Goal: Transaction & Acquisition: Purchase product/service

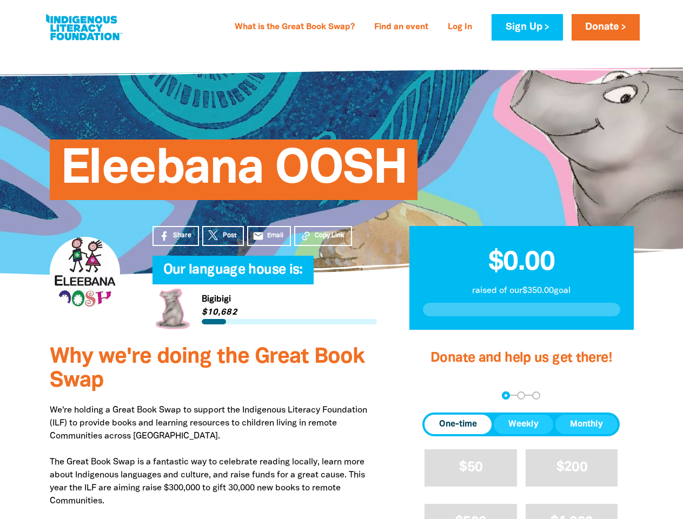
click at [341, 260] on h4 "Our language house is:﻿" at bounding box center [275, 271] width 224 height 22
click at [323, 236] on span "Copy Link" at bounding box center [330, 236] width 30 height 10
click at [437, 395] on div "arrow_back Back Step 1 Step 2 Step 3" at bounding box center [520, 395] width 197 height 8
click at [506, 395] on div "Navigate to step 1 of 3 to enter your donation amount" at bounding box center [505, 395] width 3 height 3
click at [458, 424] on span "One-time" at bounding box center [458, 424] width 38 height 13
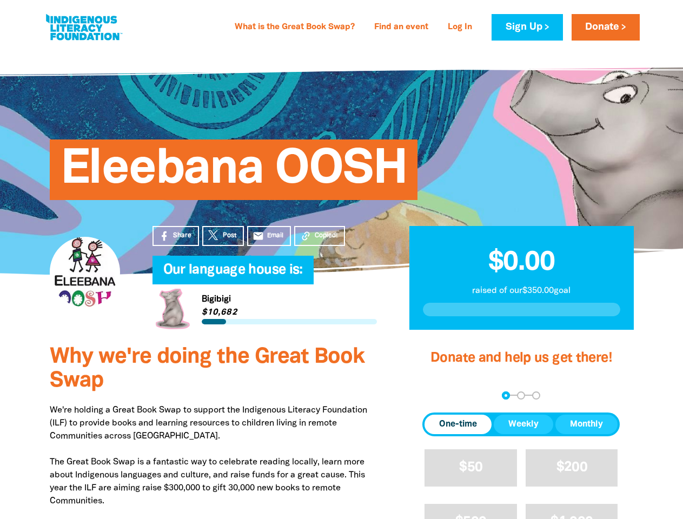
click at [523, 424] on span "Weekly" at bounding box center [523, 424] width 30 height 13
click at [586, 424] on span "Monthly" at bounding box center [586, 424] width 33 height 13
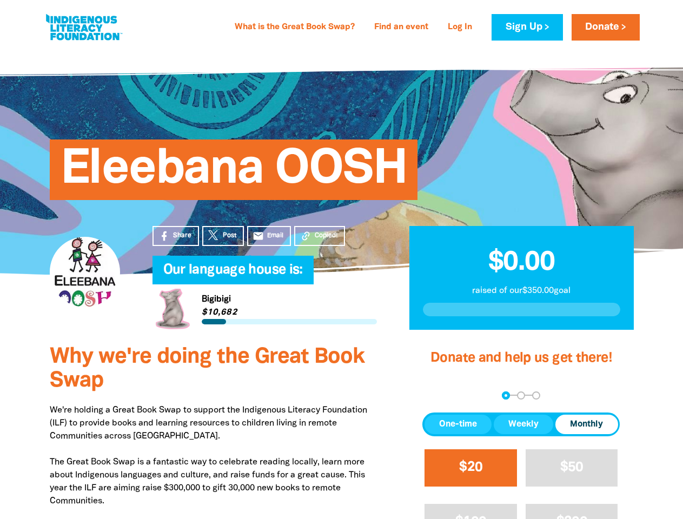
click at [470, 468] on span "$20" at bounding box center [470, 467] width 23 height 12
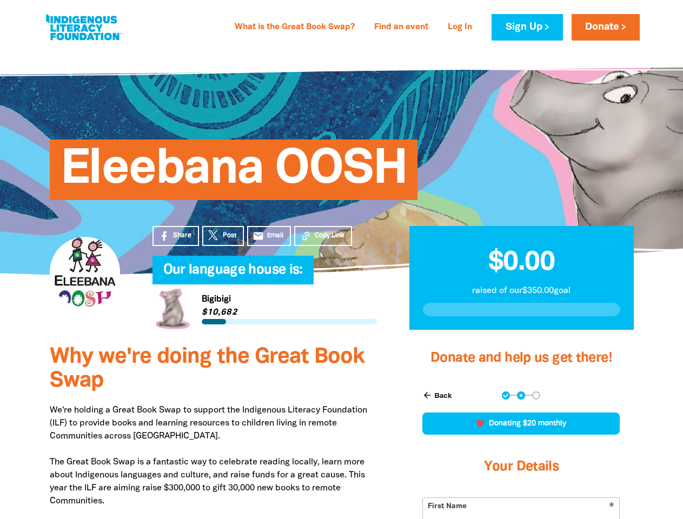
scroll to position [250, 0]
